Goal: Task Accomplishment & Management: Complete application form

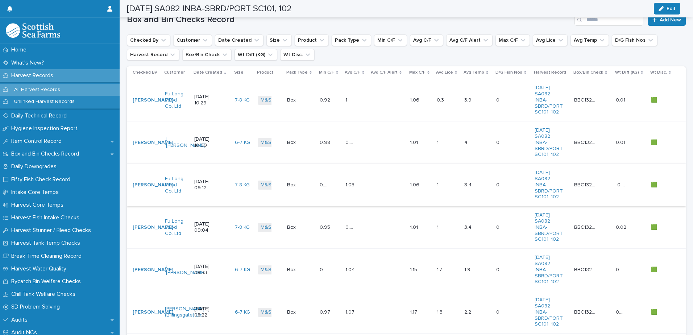
scroll to position [32, 0]
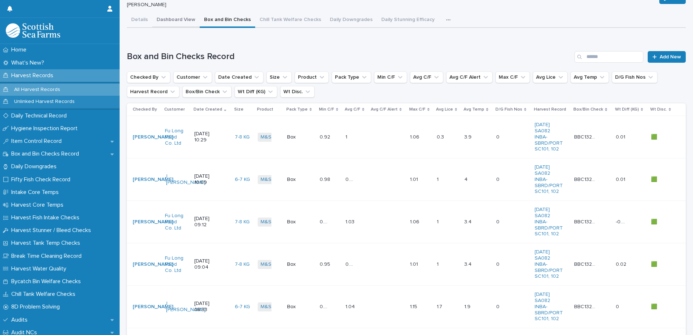
click at [177, 22] on div "Details Dashboard View Box and Bin Checks Chill Tank Welfare Checks Daily Downg…" at bounding box center [406, 226] width 559 height 426
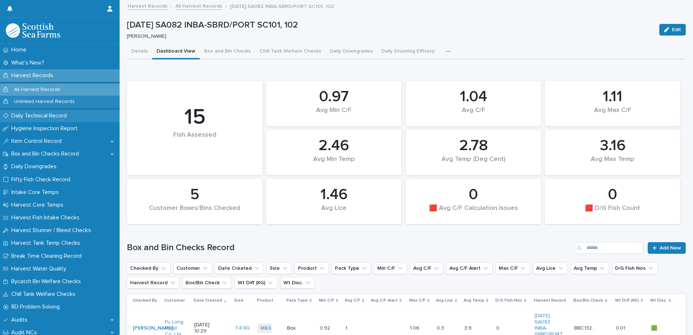
click at [43, 117] on p "Daily Technical Record" at bounding box center [40, 115] width 64 height 7
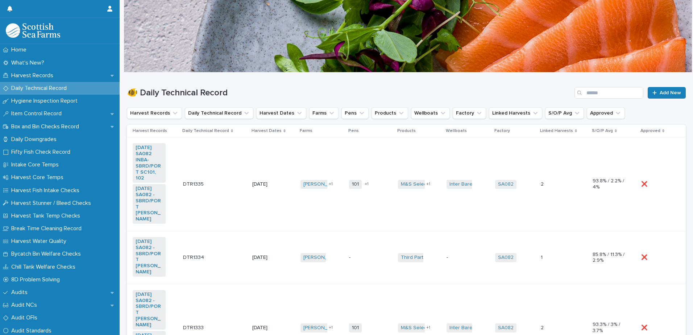
click at [280, 161] on td "[DATE]" at bounding box center [274, 184] width 48 height 94
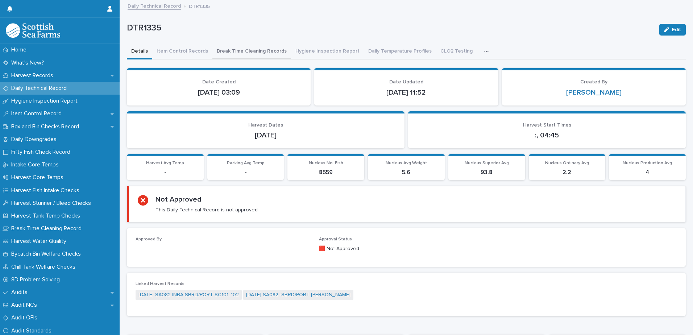
click at [252, 51] on button "Break Time Cleaning Records" at bounding box center [252, 51] width 79 height 15
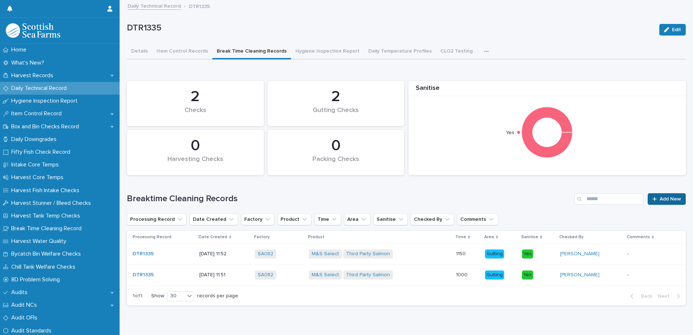
click at [660, 200] on span "Add New" at bounding box center [670, 199] width 21 height 5
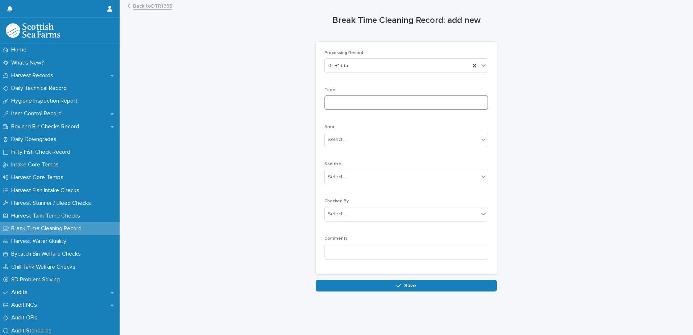
click at [374, 104] on input at bounding box center [407, 102] width 164 height 15
type input "****"
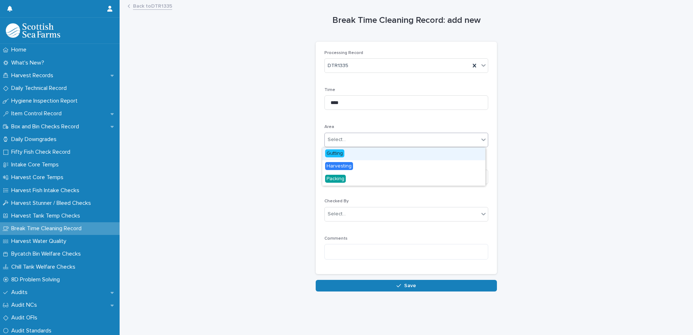
click at [347, 144] on div at bounding box center [347, 139] width 1 height 9
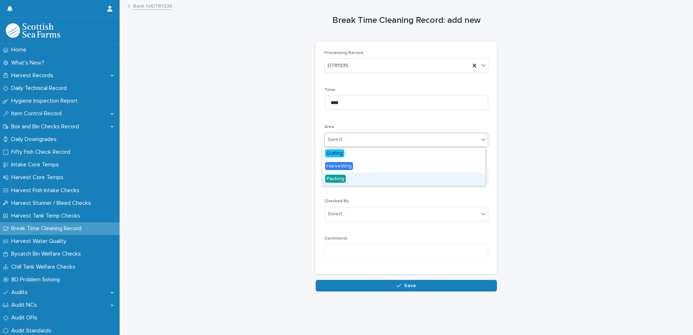
click at [341, 180] on span "Packing" at bounding box center [335, 179] width 21 height 8
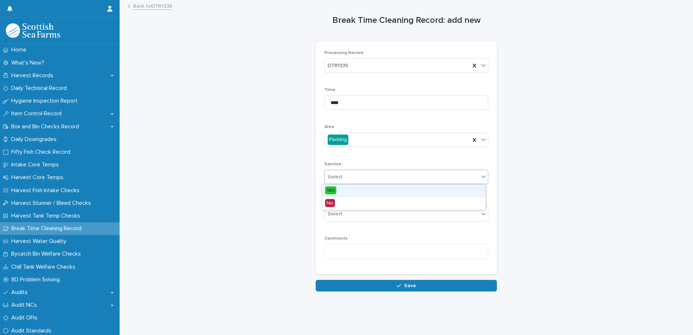
click at [355, 179] on div "Select..." at bounding box center [402, 177] width 154 height 12
click at [343, 191] on div "Yes" at bounding box center [403, 191] width 163 height 13
click at [362, 213] on div "Select..." at bounding box center [402, 214] width 154 height 12
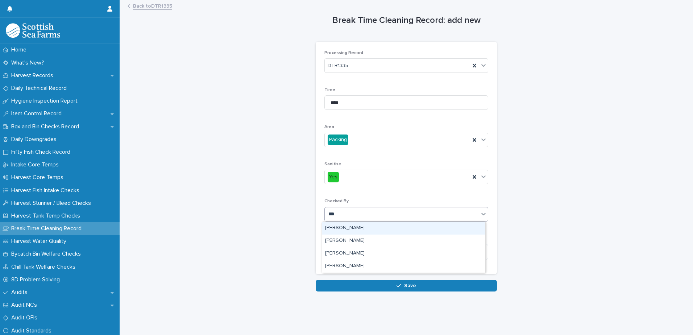
type input "****"
click at [351, 231] on div "[PERSON_NAME]" at bounding box center [403, 228] width 163 height 13
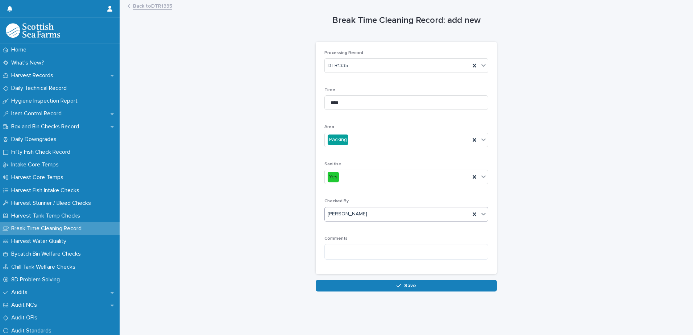
click at [397, 288] on icon "button" at bounding box center [399, 285] width 4 height 5
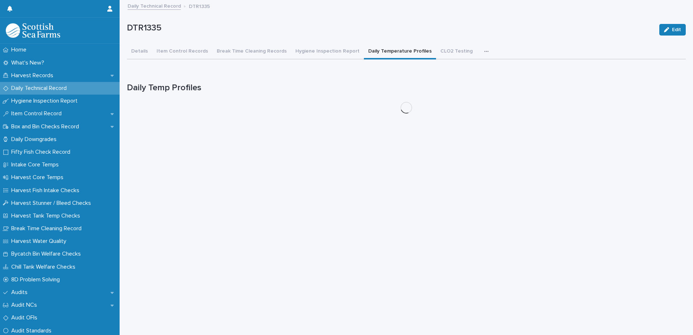
click at [391, 54] on button "Daily Temperature Profiles" at bounding box center [400, 51] width 72 height 15
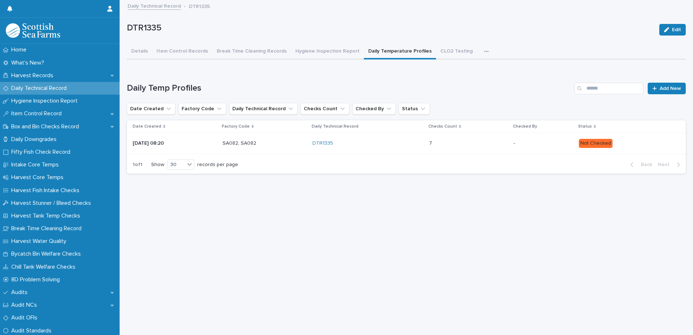
click at [629, 141] on p "Not Checked" at bounding box center [626, 143] width 95 height 9
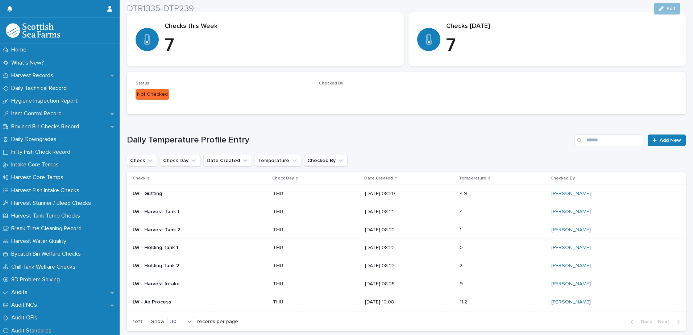
scroll to position [145, 0]
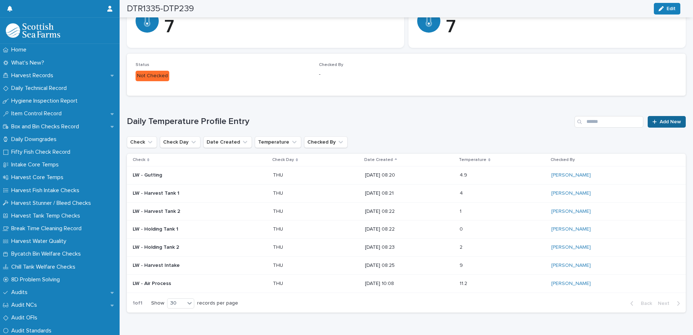
click at [668, 124] on span "Add New" at bounding box center [670, 121] width 21 height 5
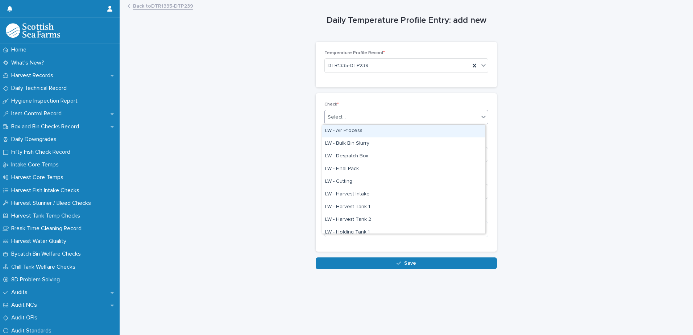
click at [366, 117] on div "Select..." at bounding box center [402, 117] width 154 height 12
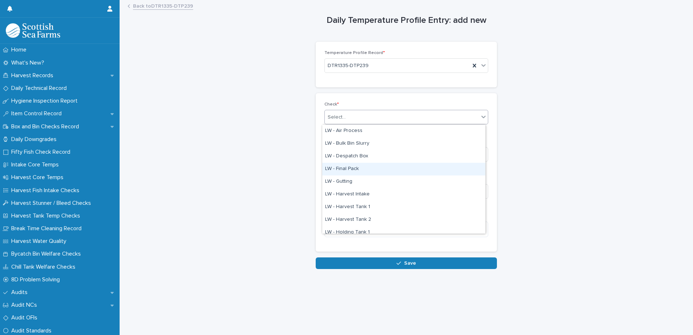
click at [364, 172] on div "LW - Final Pack" at bounding box center [403, 169] width 163 height 13
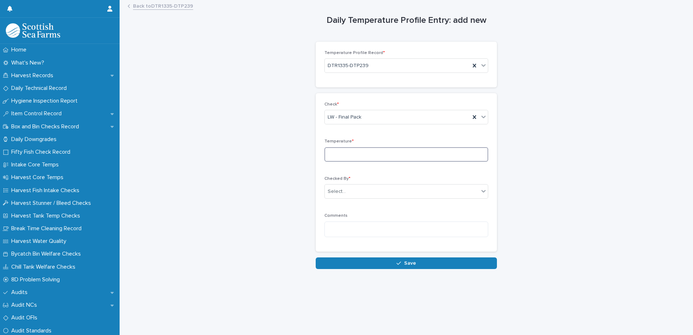
click at [375, 153] on input at bounding box center [407, 154] width 164 height 15
type input "****"
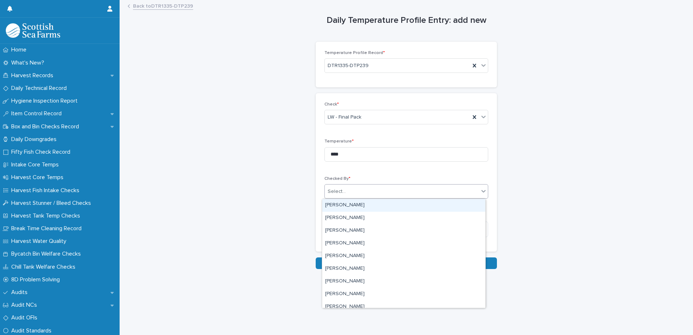
click at [364, 188] on div "Select..." at bounding box center [402, 192] width 154 height 12
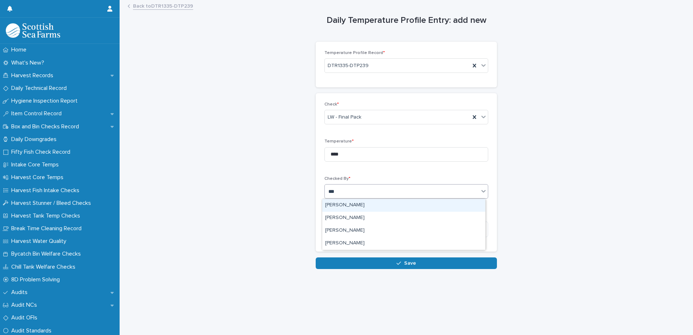
type input "****"
click at [354, 207] on div "[PERSON_NAME]" at bounding box center [403, 205] width 163 height 13
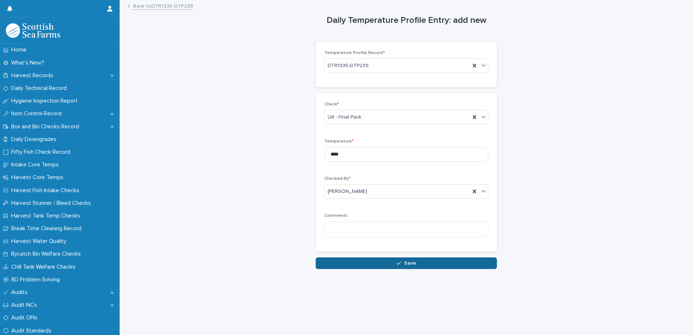
click at [399, 264] on icon "button" at bounding box center [399, 263] width 4 height 5
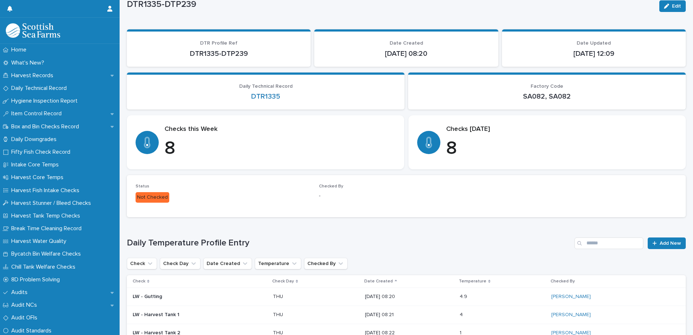
scroll to position [145, 0]
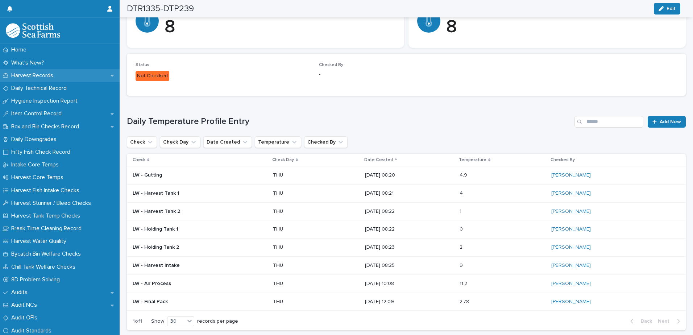
click at [34, 76] on p "Harvest Records" at bounding box center [33, 75] width 51 height 7
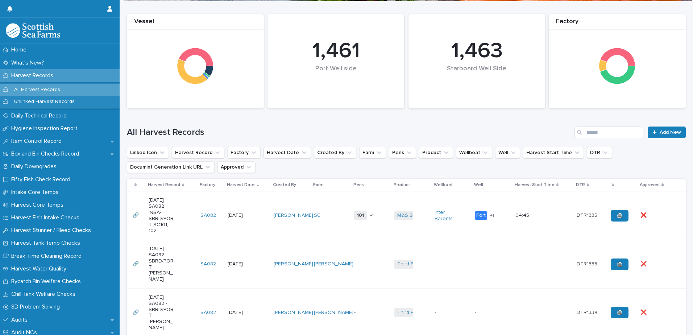
scroll to position [73, 0]
